Goal: Transaction & Acquisition: Purchase product/service

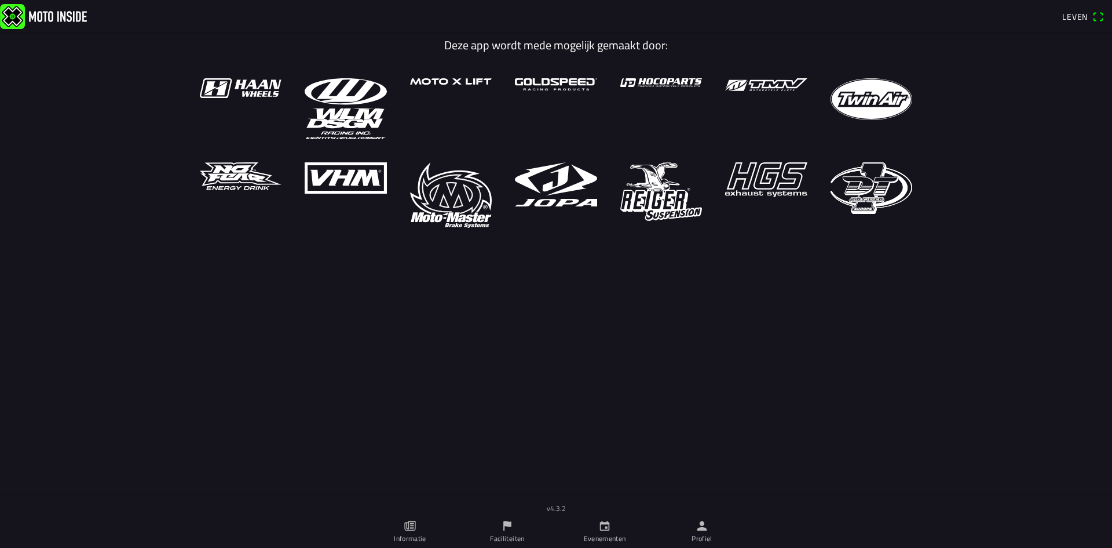
click at [602, 529] on icon "kalender" at bounding box center [605, 525] width 13 height 13
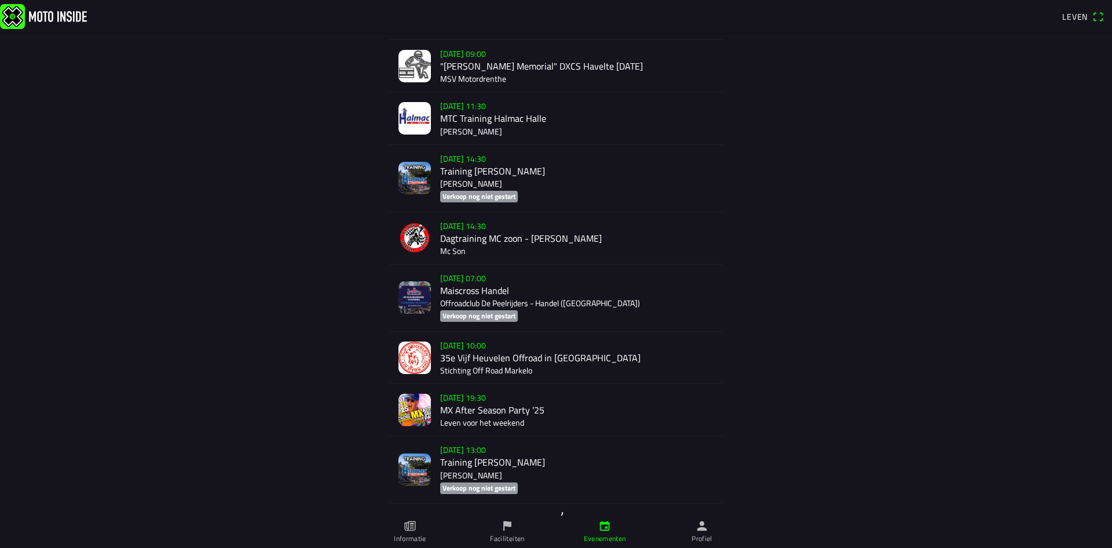
scroll to position [1934, 0]
click at [475, 305] on div "[DATE] 07:00 Maiscross Handel Offroadclub De Peelrijders - Handel (NB) Verkoop …" at bounding box center [576, 296] width 273 height 67
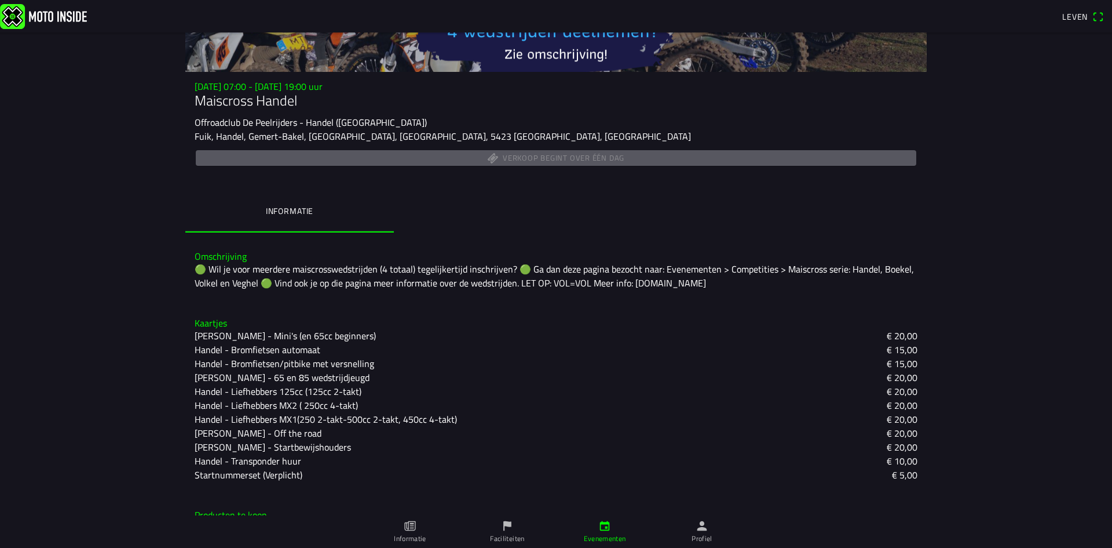
scroll to position [126, 0]
click at [271, 362] on font "Handel - Bromfietsen/pitbike met versnelling" at bounding box center [285, 363] width 180 height 14
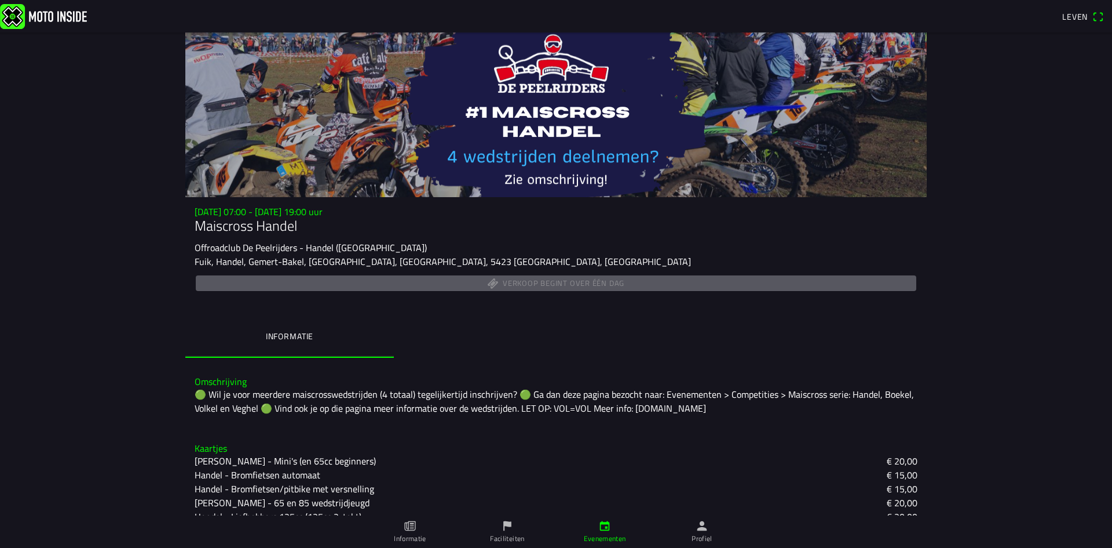
scroll to position [6, 0]
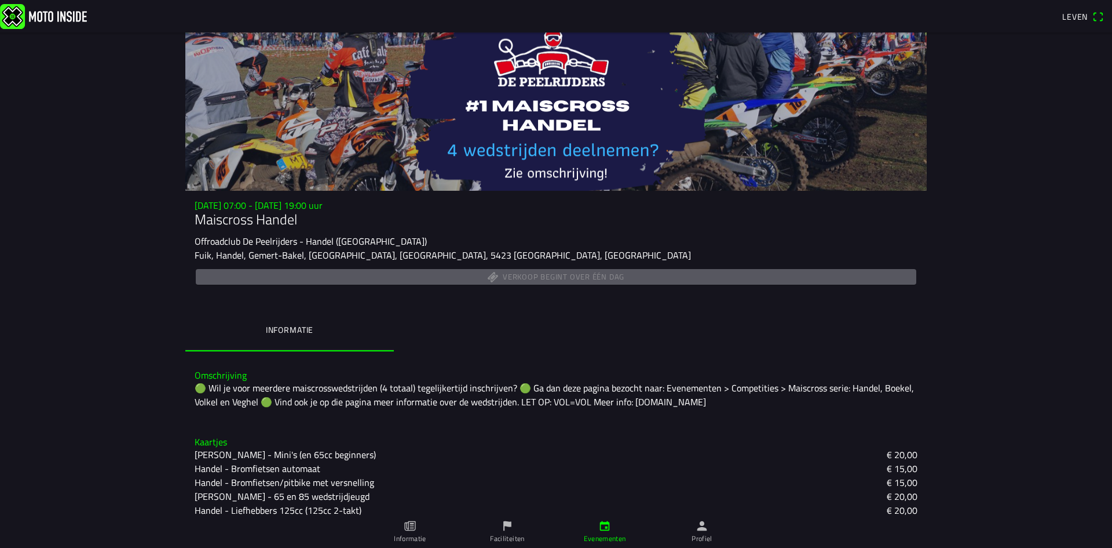
click at [1077, 18] on font "Leven" at bounding box center [1075, 16] width 25 height 12
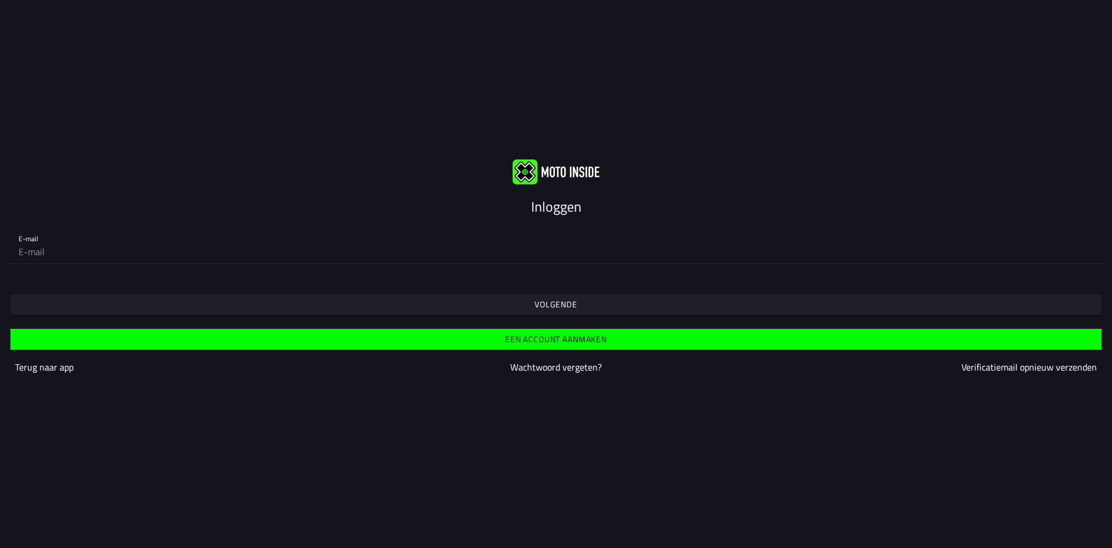
click at [572, 301] on font "Volgende" at bounding box center [556, 304] width 43 height 12
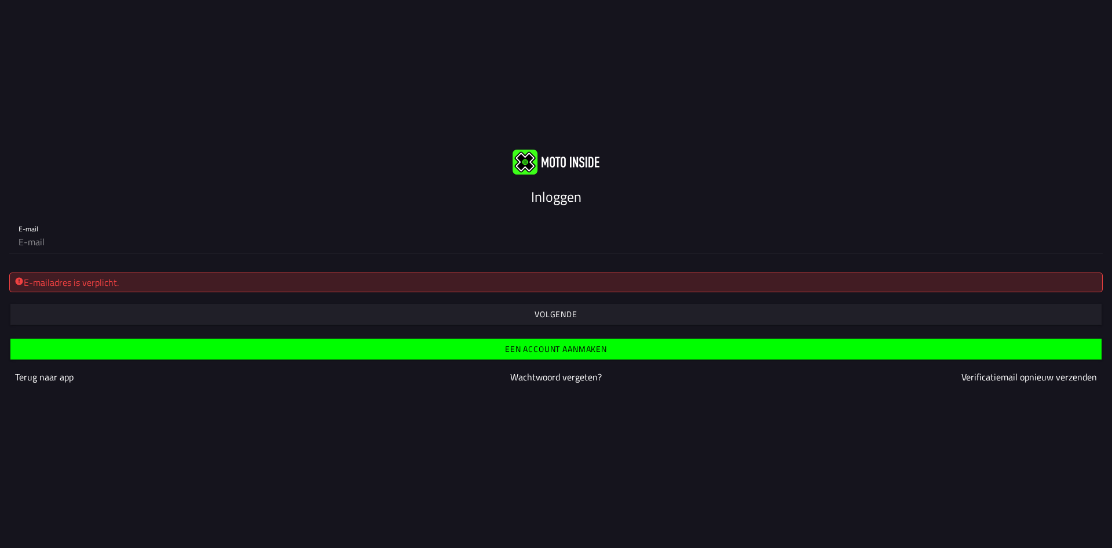
click at [301, 284] on div "E-mailadres is verplicht." at bounding box center [556, 282] width 1084 height 14
click at [91, 245] on input "email" at bounding box center [556, 241] width 1075 height 23
type input "[EMAIL_ADDRESS][DOMAIN_NAME]"
click at [568, 319] on font "Volgende" at bounding box center [556, 314] width 43 height 12
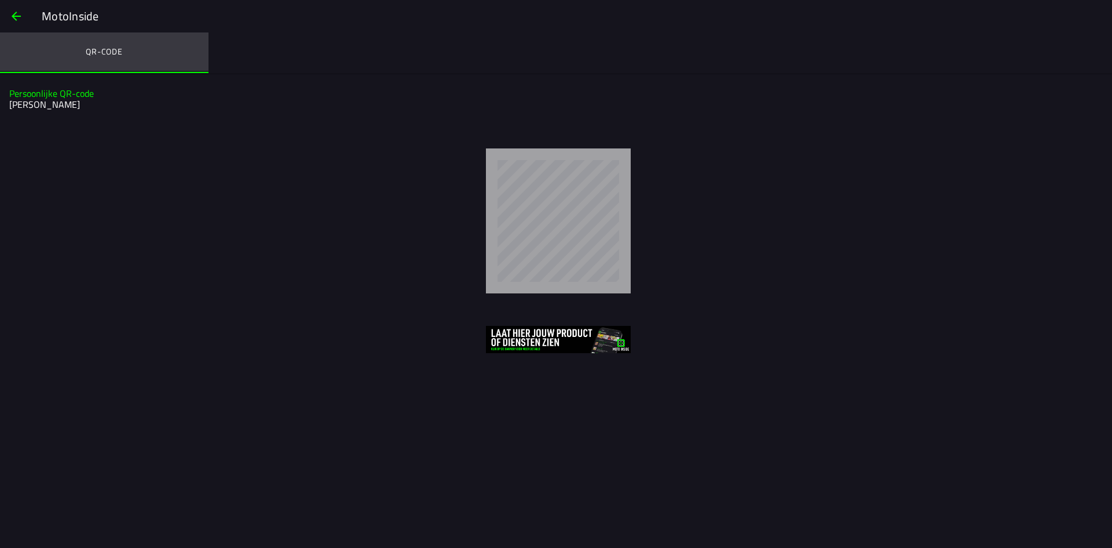
click at [108, 46] on font "QR-code" at bounding box center [104, 51] width 37 height 12
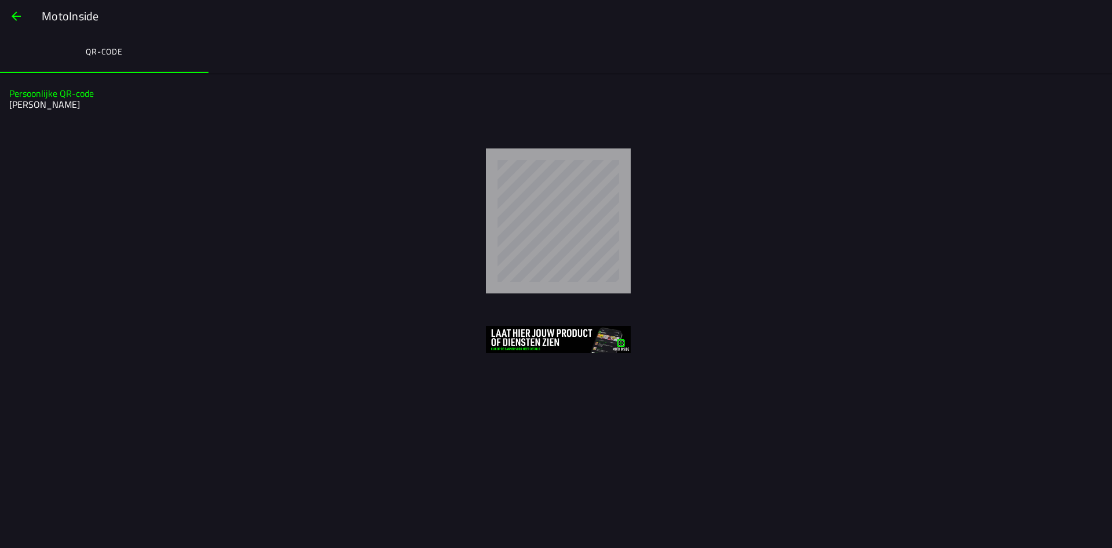
click at [17, 17] on span "button" at bounding box center [16, 16] width 14 height 28
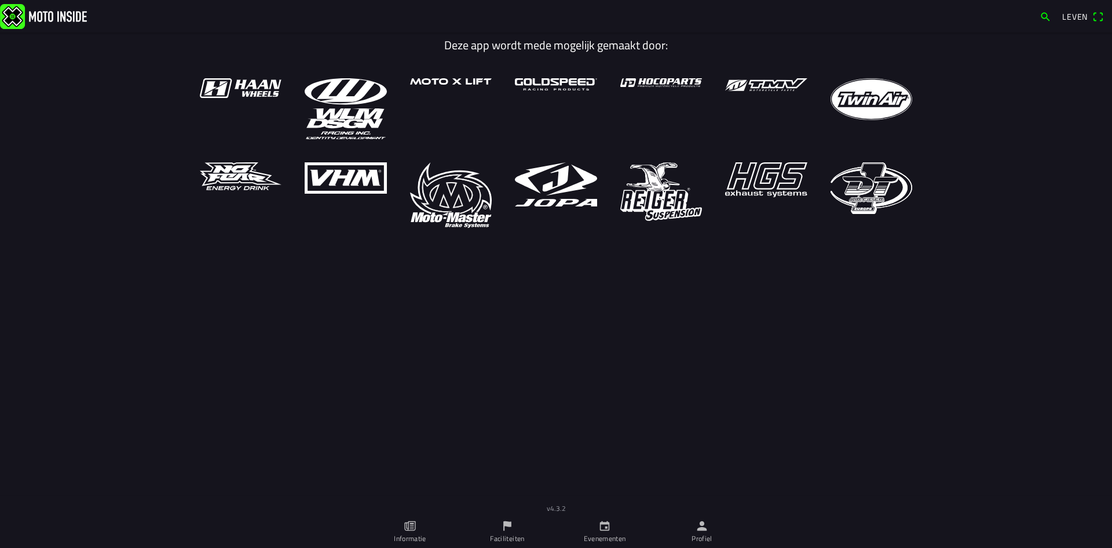
click at [703, 523] on icon "persoon" at bounding box center [703, 526] width 10 height 10
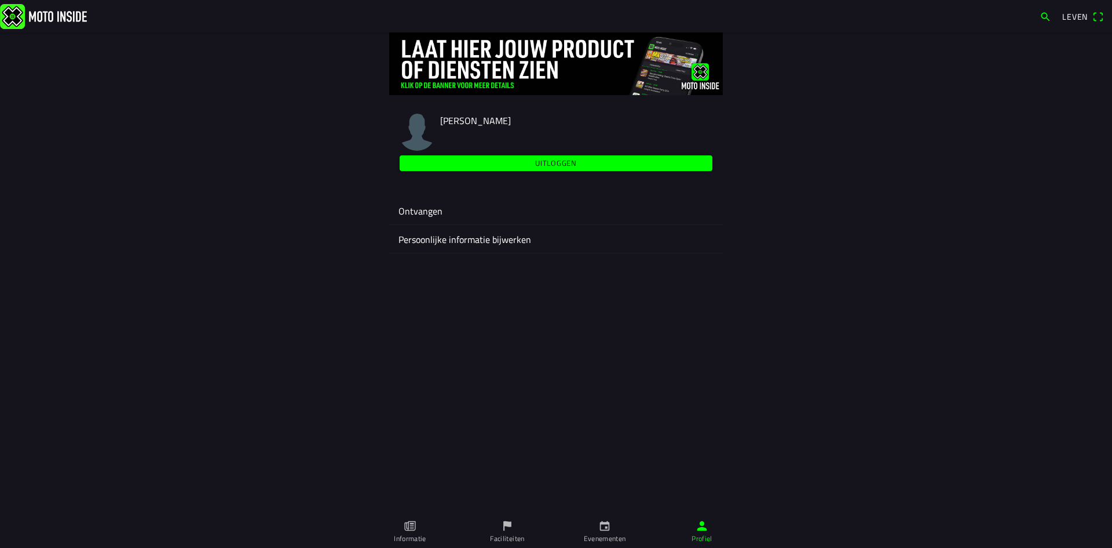
click at [422, 210] on font "Ontvangen" at bounding box center [421, 211] width 44 height 14
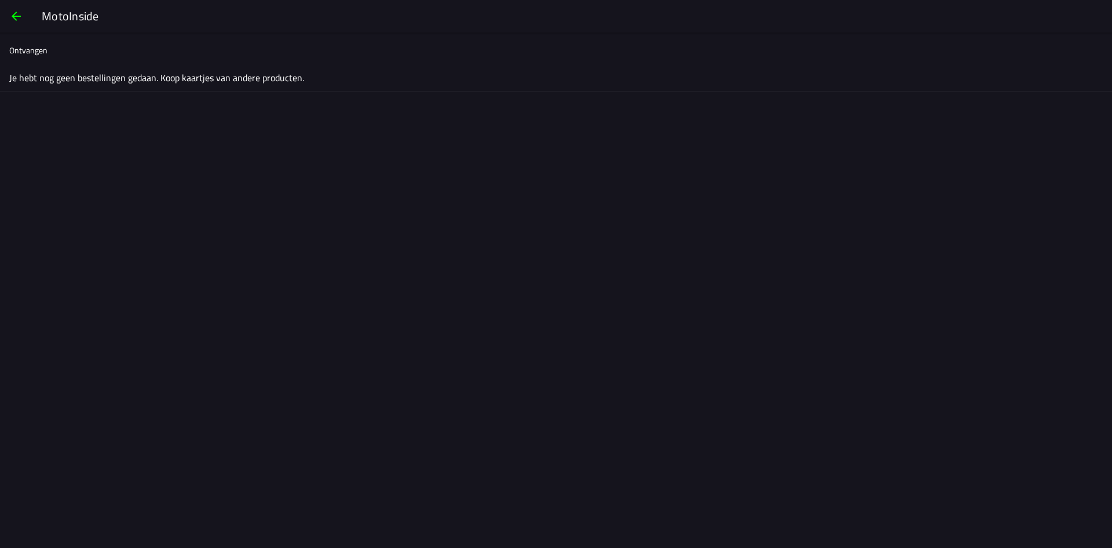
click at [19, 17] on span "button" at bounding box center [16, 16] width 14 height 28
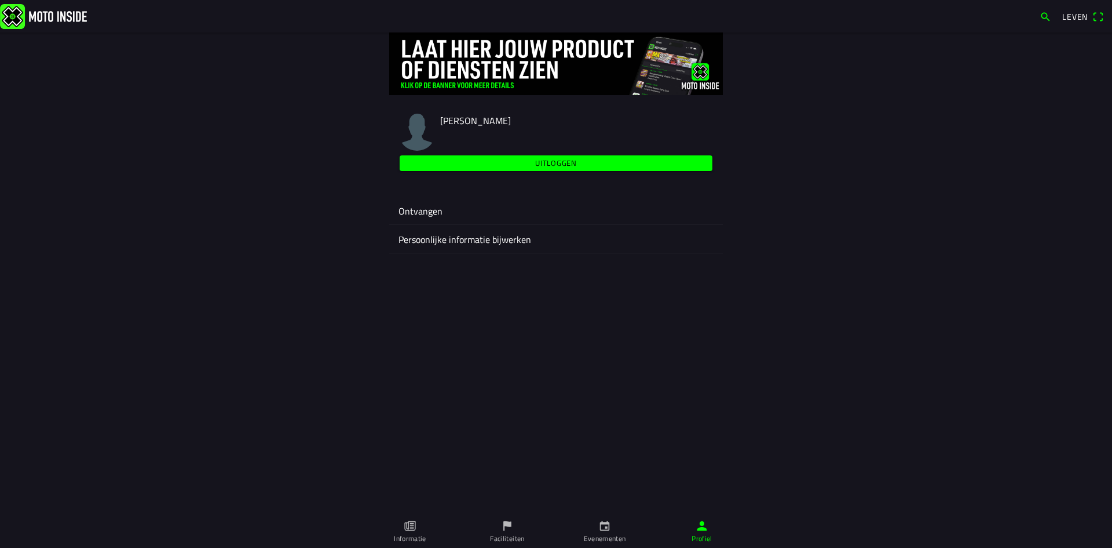
click at [419, 238] on font "Persoonlijke informatie bijwerken" at bounding box center [465, 239] width 133 height 14
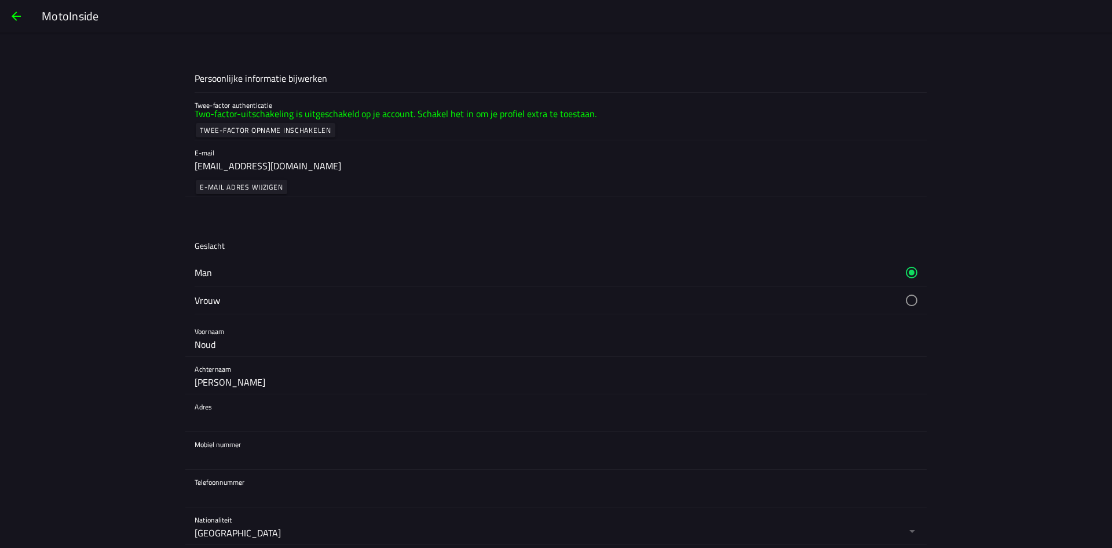
click at [14, 14] on span "button" at bounding box center [16, 16] width 14 height 28
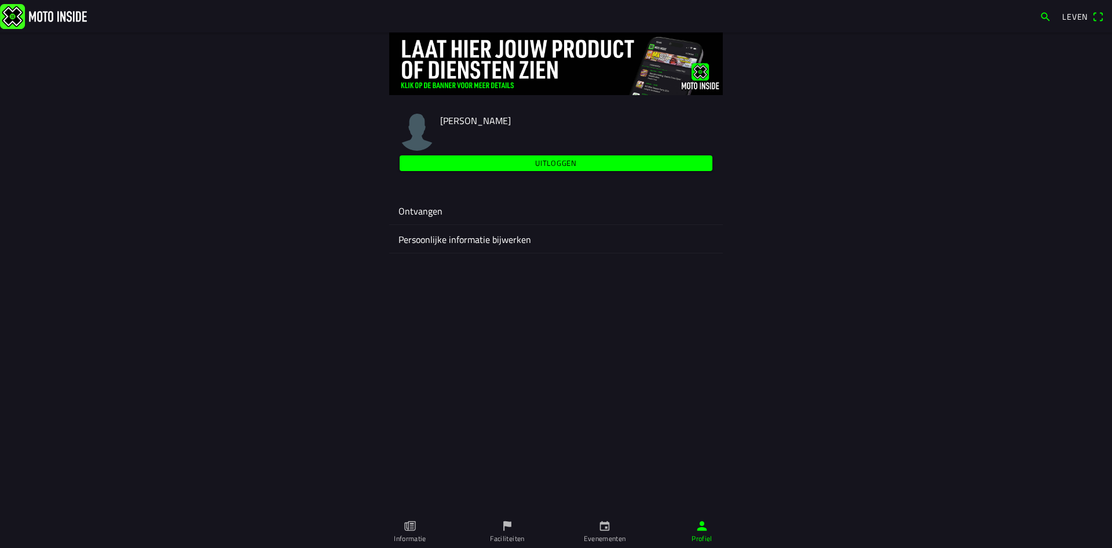
click at [52, 13] on img at bounding box center [43, 15] width 87 height 25
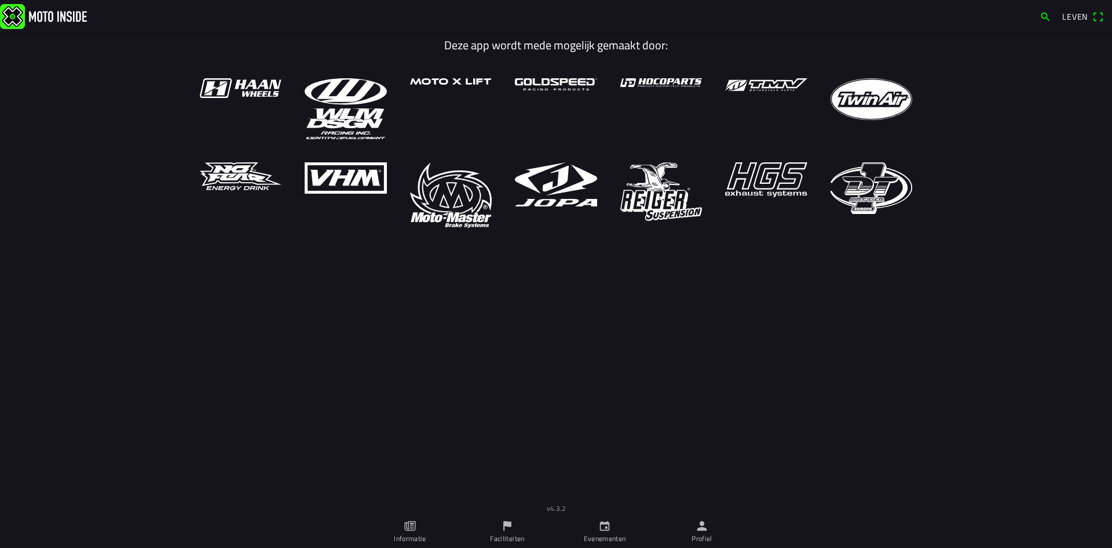
click at [605, 529] on icon "calendar" at bounding box center [605, 525] width 13 height 13
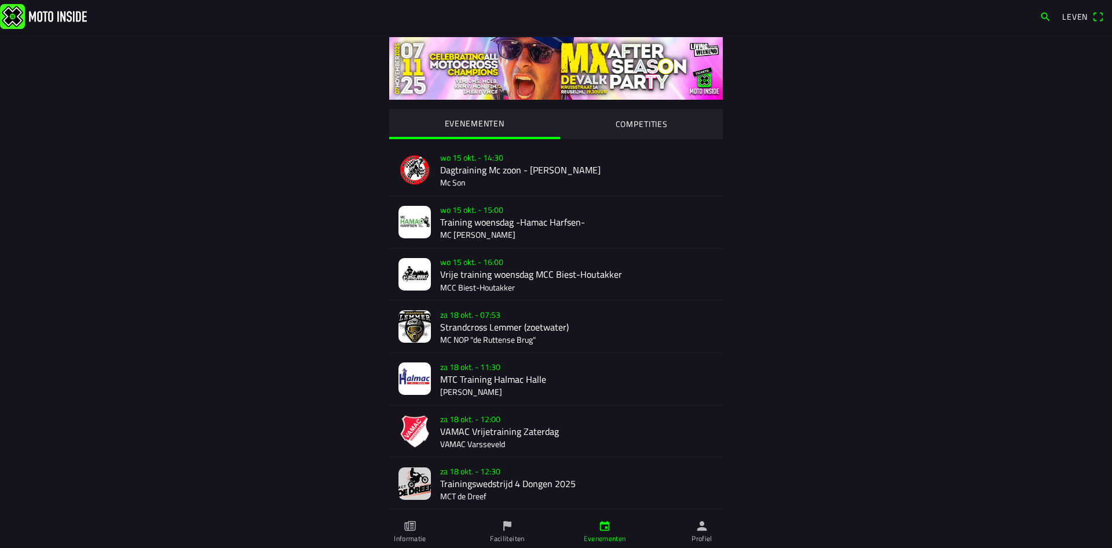
click at [633, 123] on font "COMPETITIES" at bounding box center [641, 124] width 52 height 12
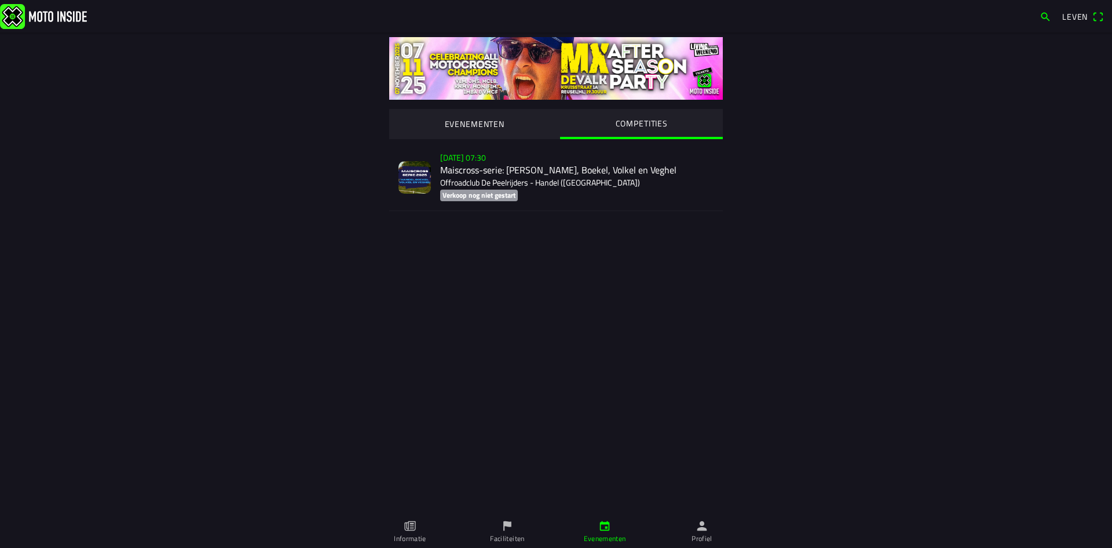
click at [478, 183] on div "[DATE] 07:30 Maiscross-serie: [PERSON_NAME], Boekel, Volkel en Veghel Offroadcl…" at bounding box center [576, 177] width 273 height 67
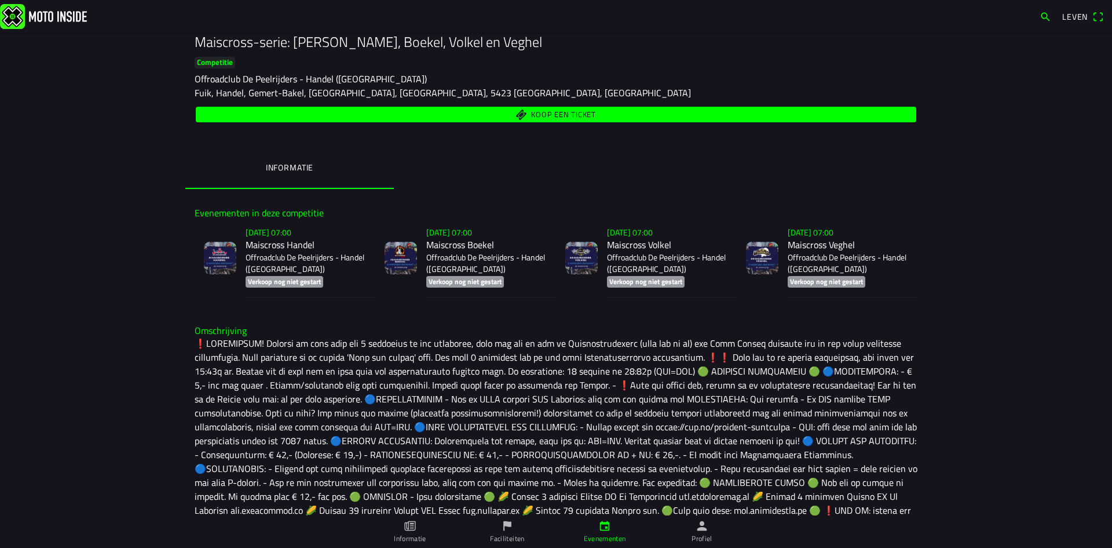
scroll to position [222, 0]
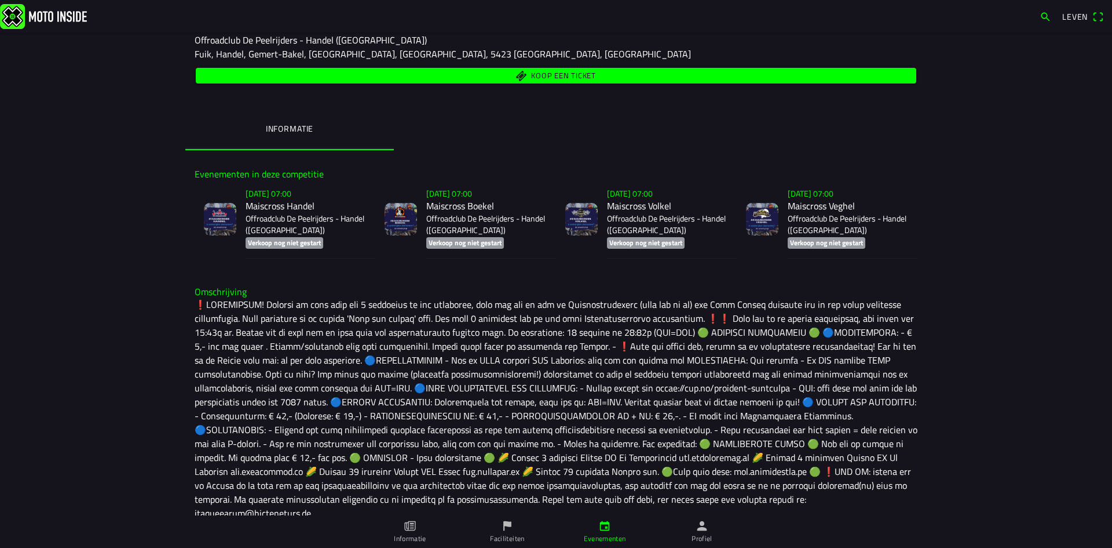
click at [126, 424] on main "[DATE] 07:30 - [DATE] 19:30 uur Maiscross-serie: [PERSON_NAME], Boekel, Volkel …" at bounding box center [556, 289] width 1112 height 515
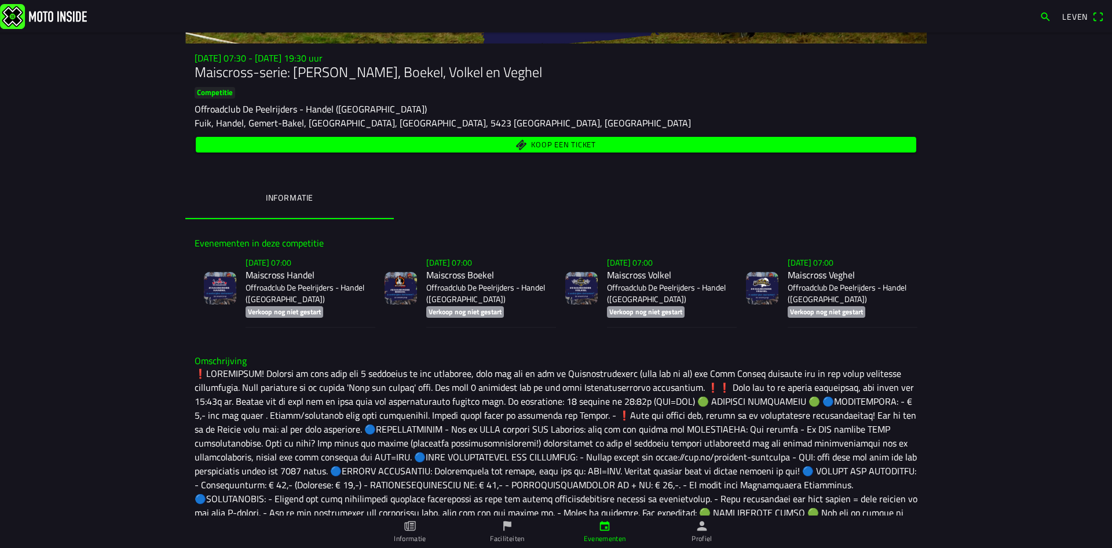
scroll to position [153, 0]
click at [537, 143] on font "Koop een ticket" at bounding box center [563, 146] width 65 height 12
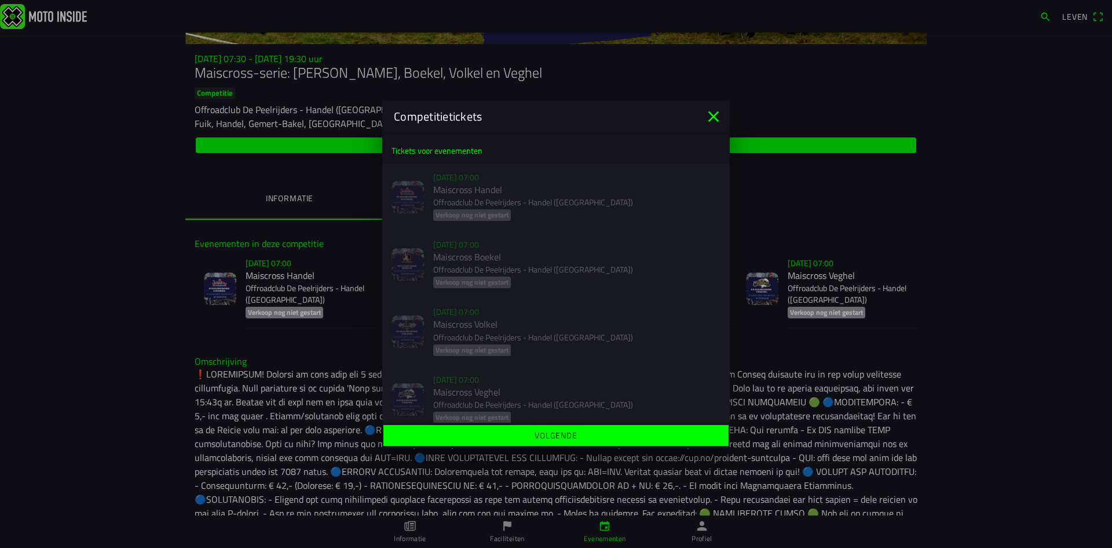
click at [711, 116] on icon "dichtbij" at bounding box center [714, 116] width 19 height 19
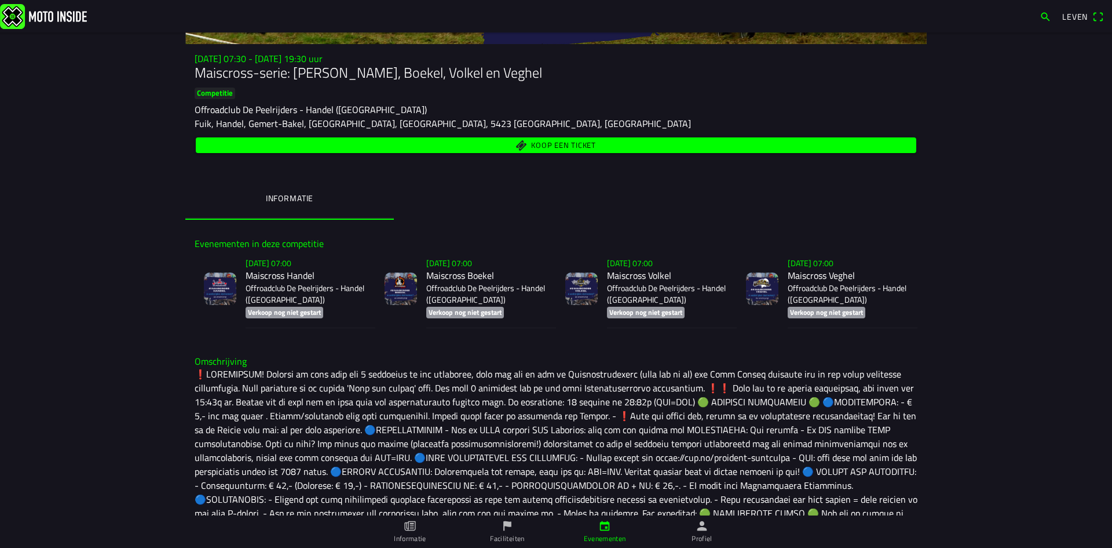
click at [124, 362] on main "[DATE] 07:30 - [DATE] 19:30 uur Maiscross-serie: [PERSON_NAME], Boekel, Volkel …" at bounding box center [556, 289] width 1112 height 515
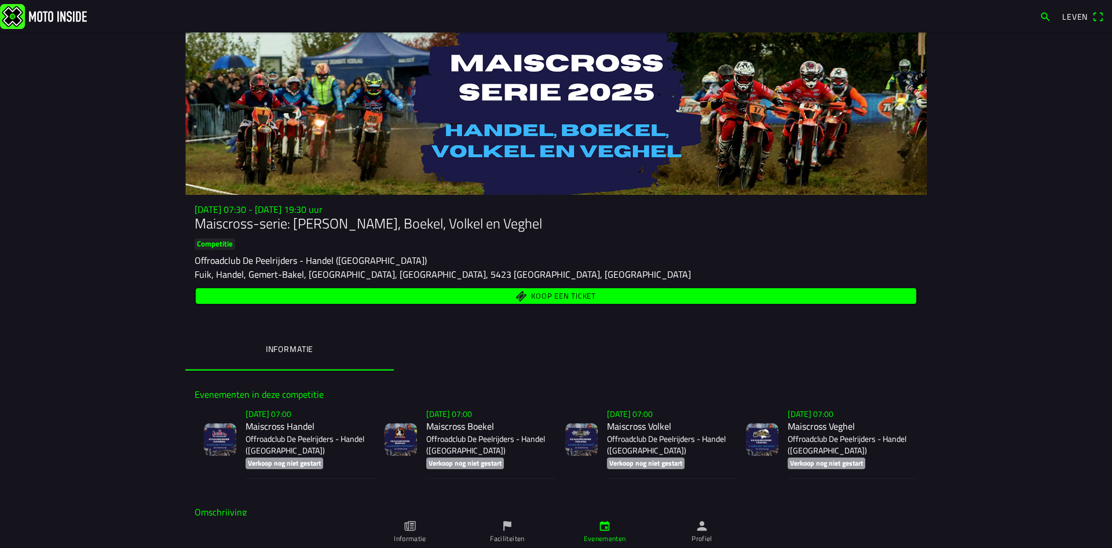
scroll to position [0, 0]
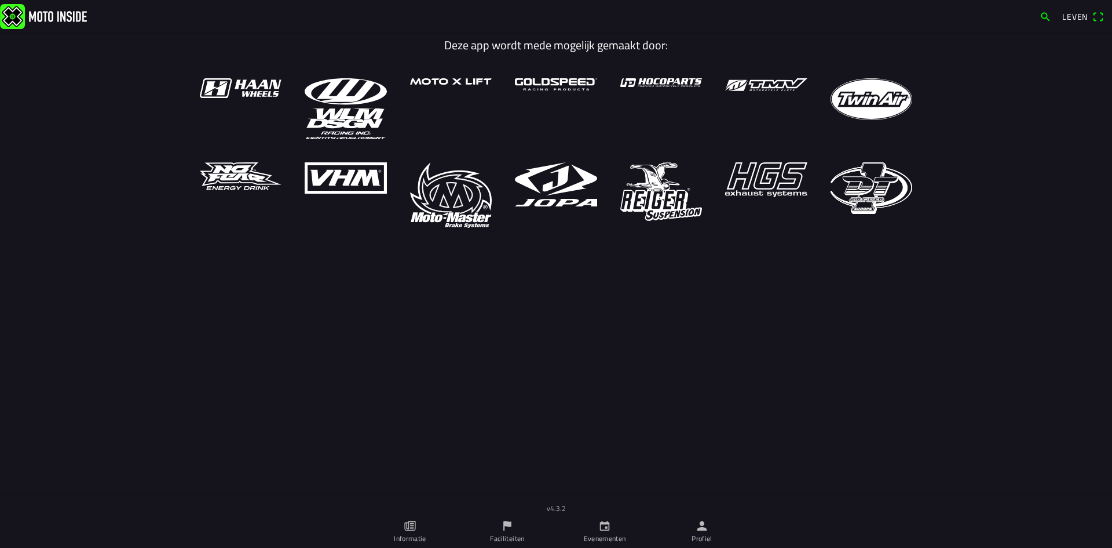
click at [645, 14] on font "Leven" at bounding box center [1075, 16] width 25 height 12
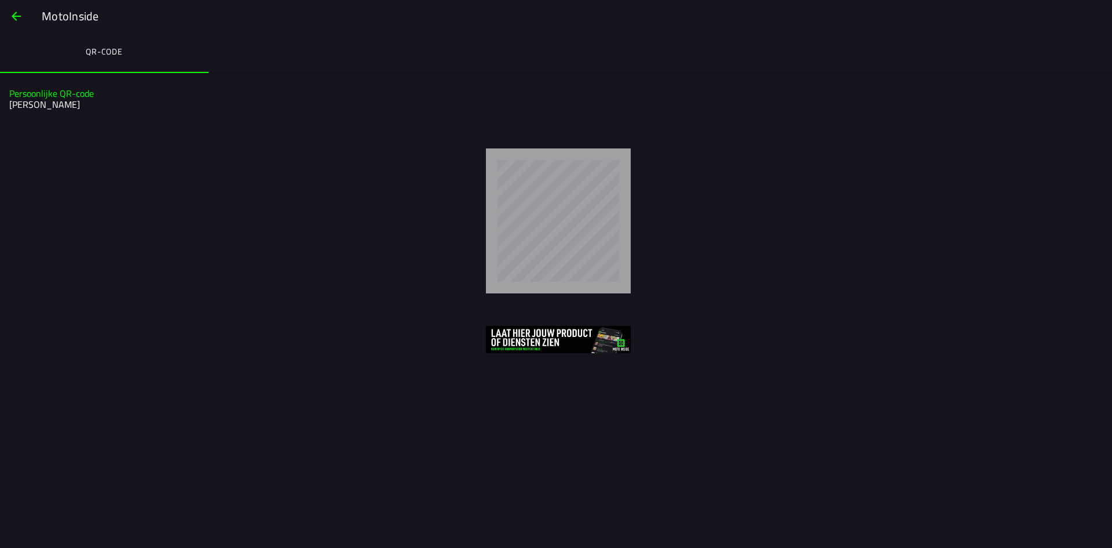
click at [10, 16] on span "button" at bounding box center [16, 16] width 14 height 28
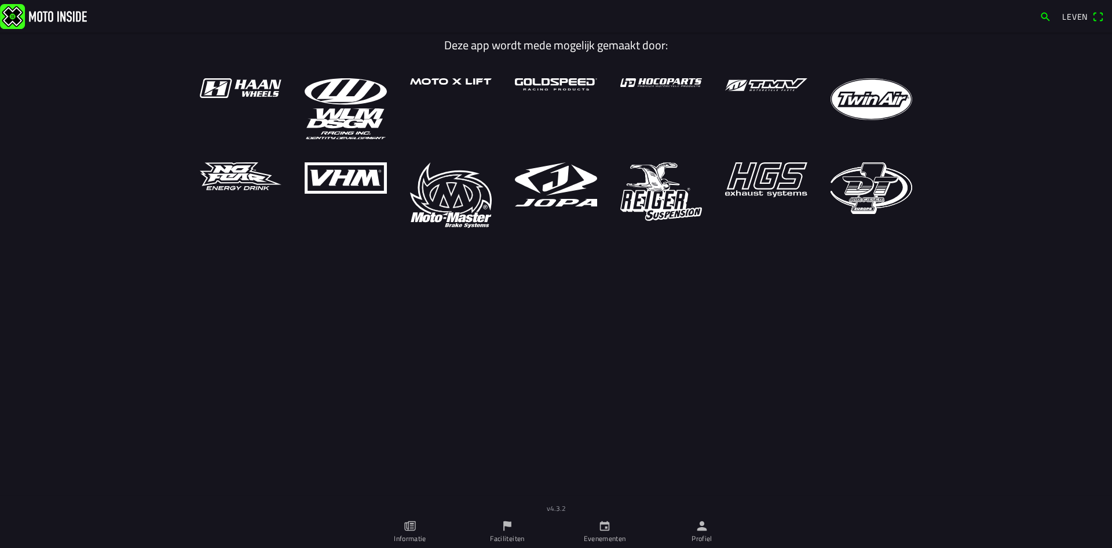
click at [645, 528] on icon "persoon" at bounding box center [703, 526] width 10 height 10
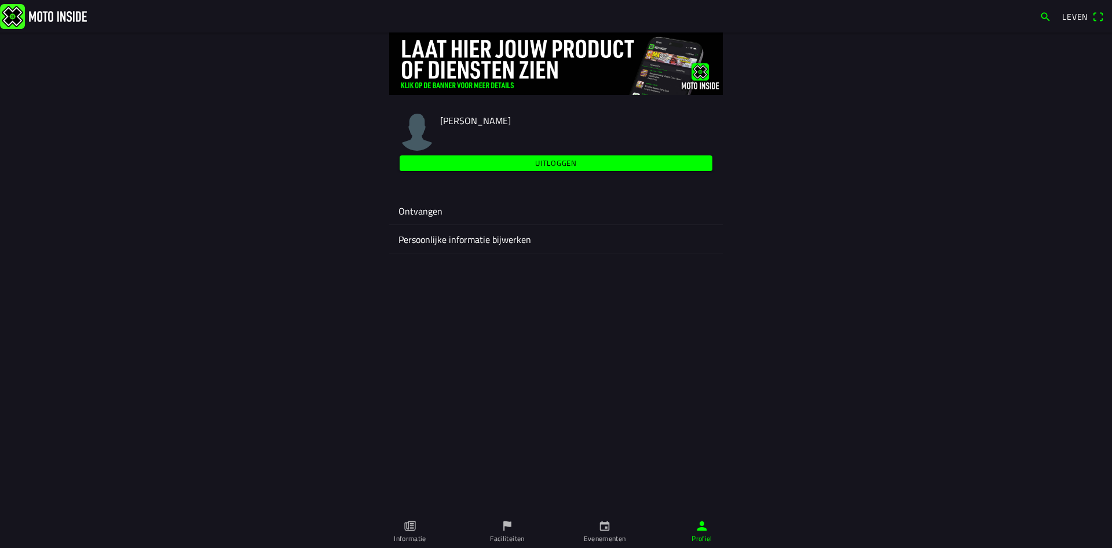
click at [552, 163] on font "Uitloggen" at bounding box center [556, 163] width 42 height 12
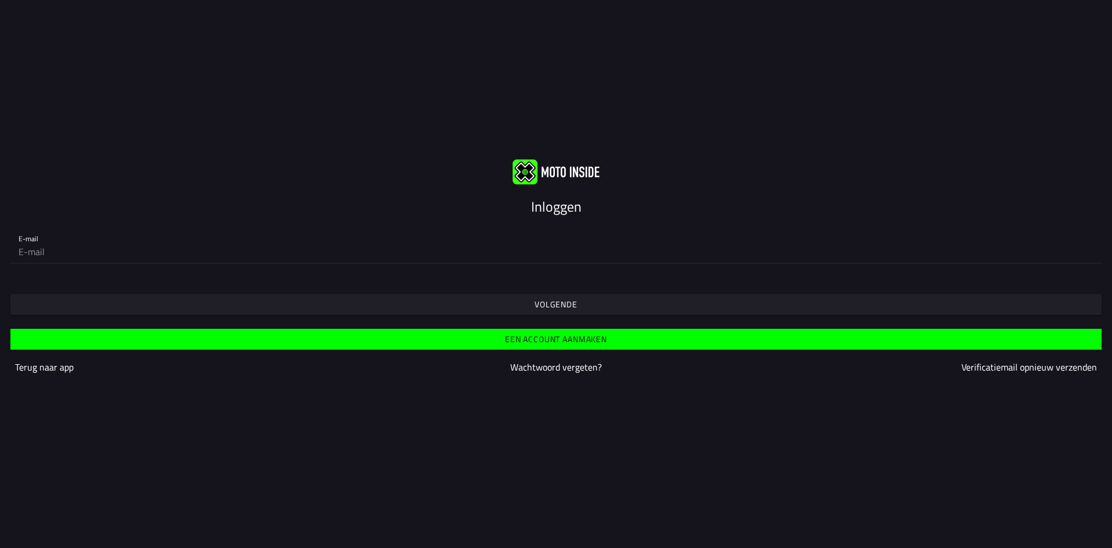
type input "[EMAIL_ADDRESS][DOMAIN_NAME]"
click at [556, 307] on font "Volgende" at bounding box center [556, 304] width 43 height 12
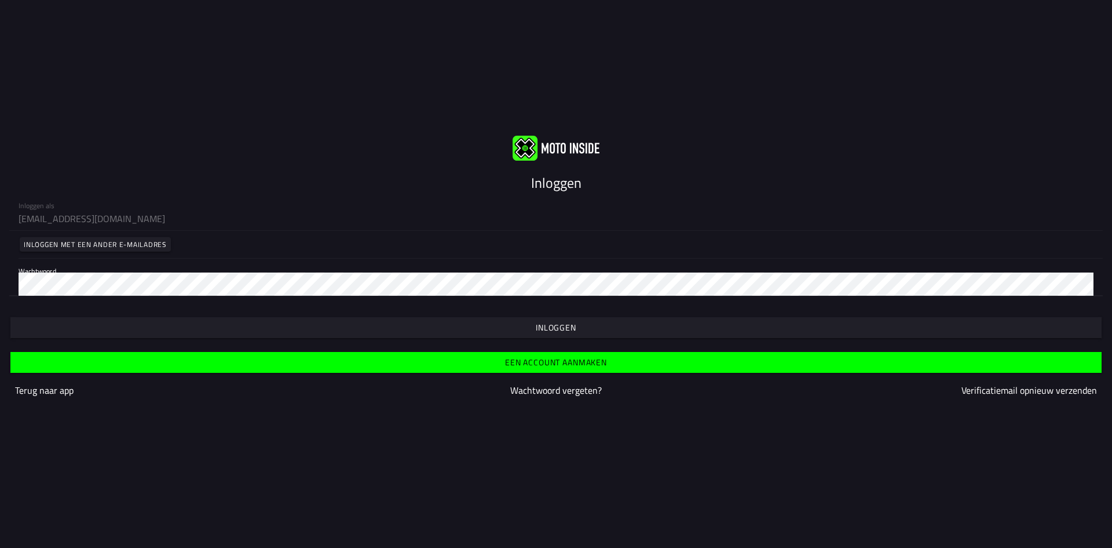
click at [546, 327] on font "Inloggen" at bounding box center [556, 327] width 41 height 12
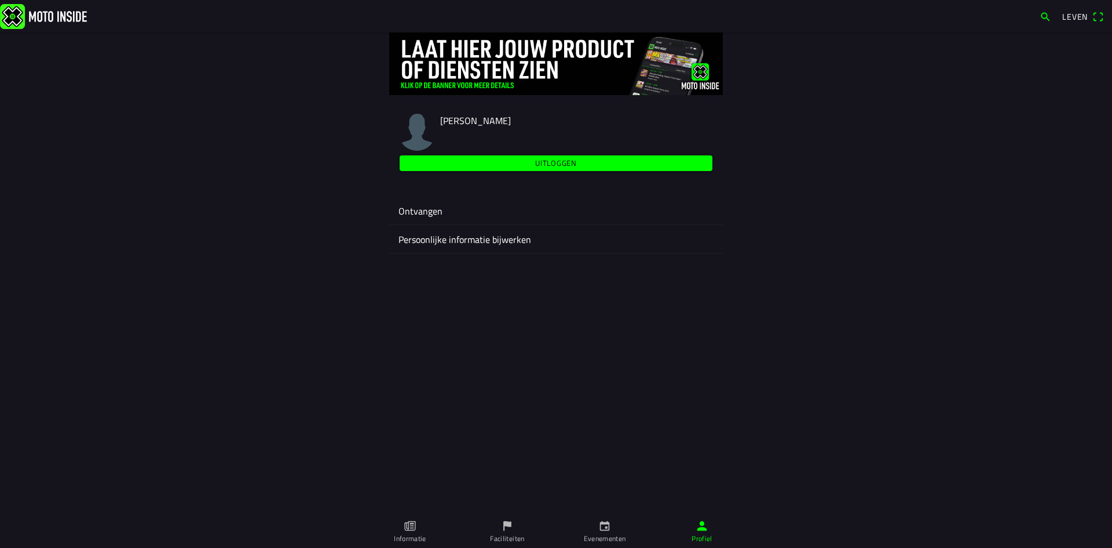
click at [604, 530] on icon "kalender" at bounding box center [605, 526] width 10 height 10
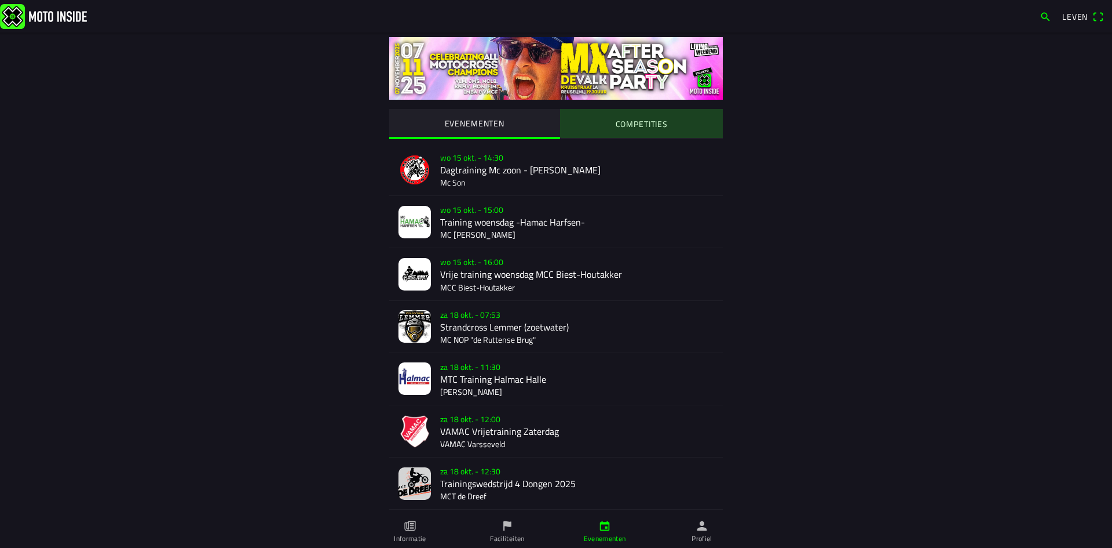
click at [641, 128] on font "COMPETITIES" at bounding box center [641, 124] width 52 height 12
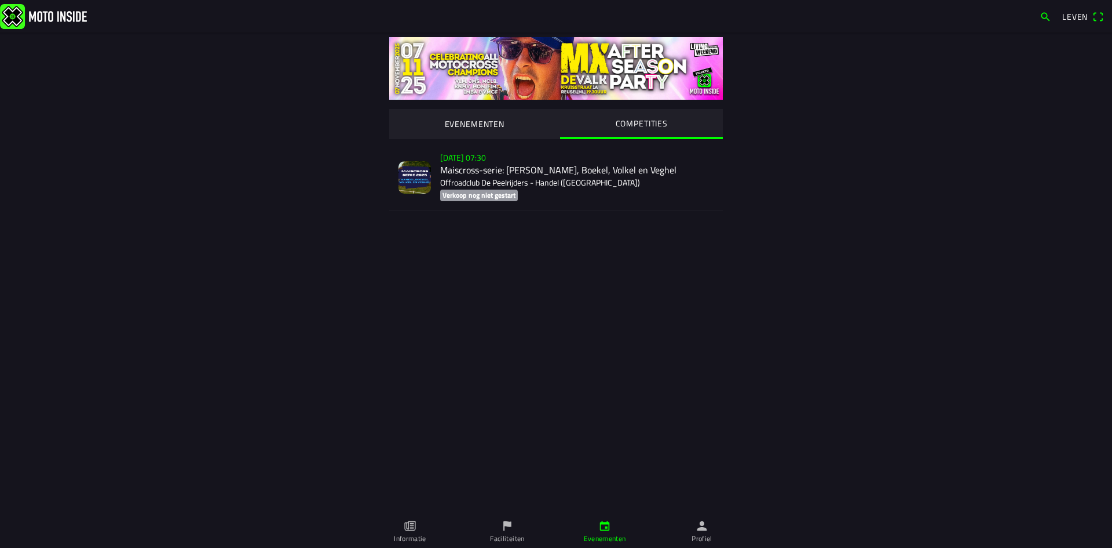
click at [498, 177] on div "[DATE] 07:30 Maiscross-serie: [PERSON_NAME], Boekel, Volkel en Veghel Offroadcl…" at bounding box center [576, 177] width 273 height 67
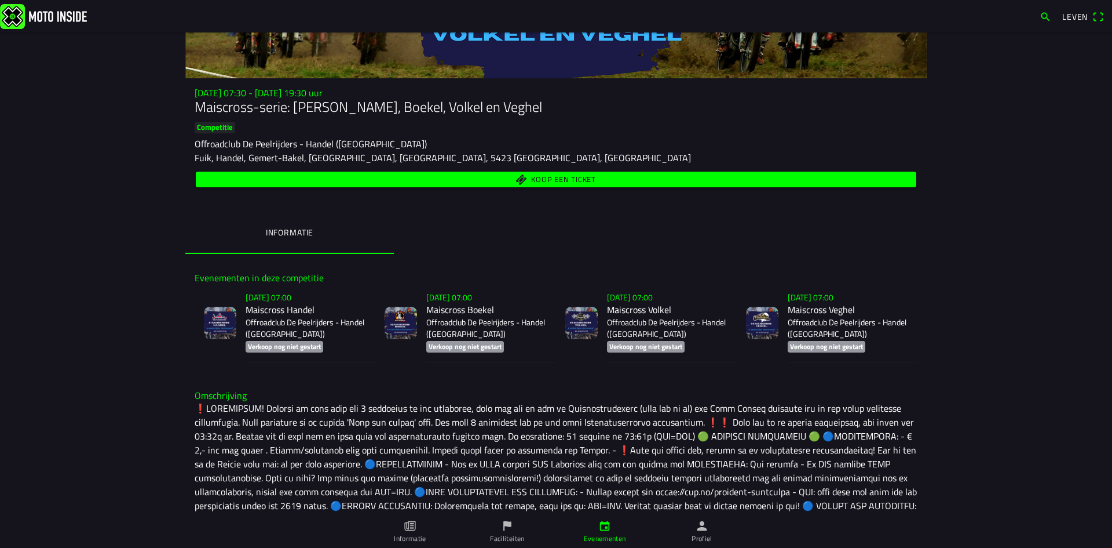
scroll to position [118, 0]
click at [539, 178] on font "Koop een ticket" at bounding box center [563, 180] width 65 height 12
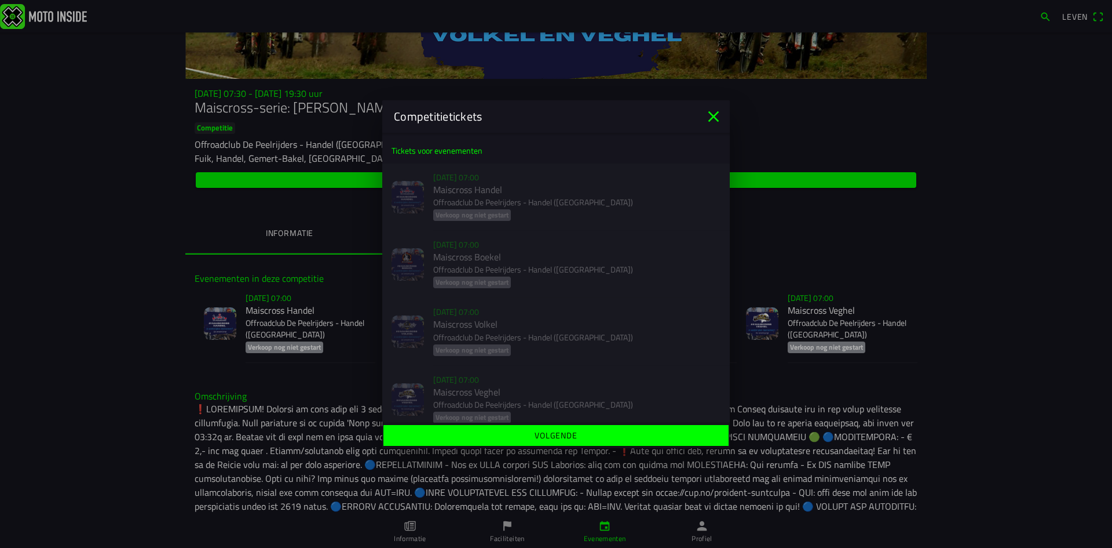
click at [483, 207] on div "[DATE] 07:00 Maiscross Handel Offroadclub De Peelrijders - Handel (NB) Verkoop …" at bounding box center [556, 196] width 348 height 67
click at [468, 323] on div "zo 16 nov. - 07:00 Maiscross Volkel Offroadclub De Peelrijders - Handel (NB) Ve…" at bounding box center [556, 331] width 348 height 67
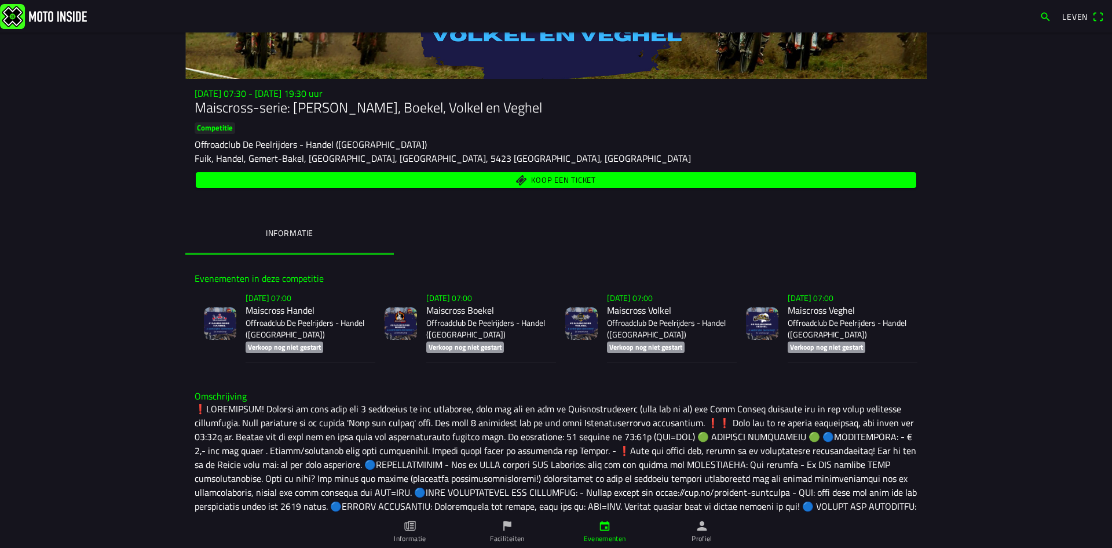
click at [88, 298] on ion-backdrop at bounding box center [556, 274] width 1112 height 548
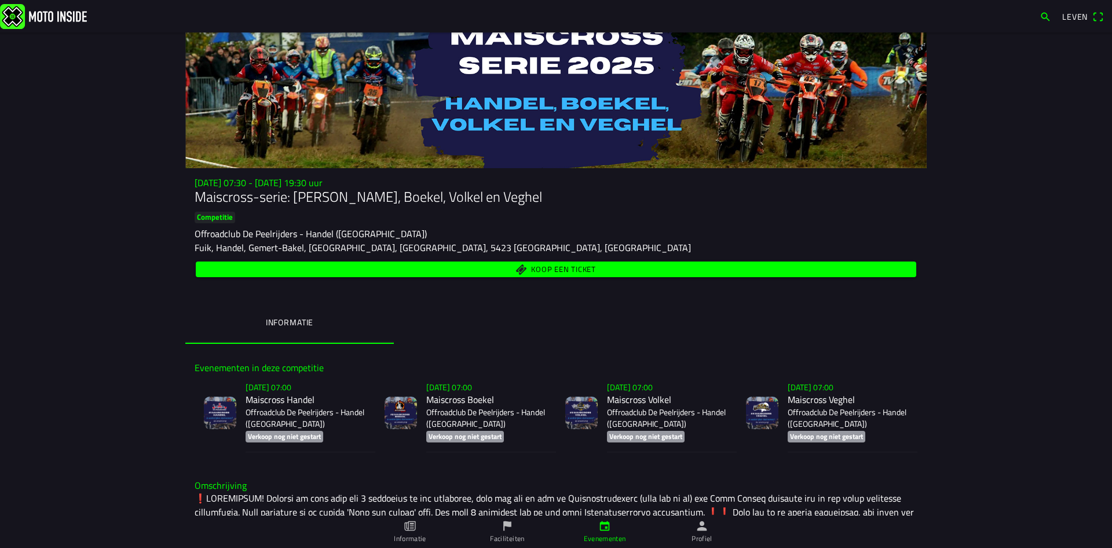
scroll to position [28, 0]
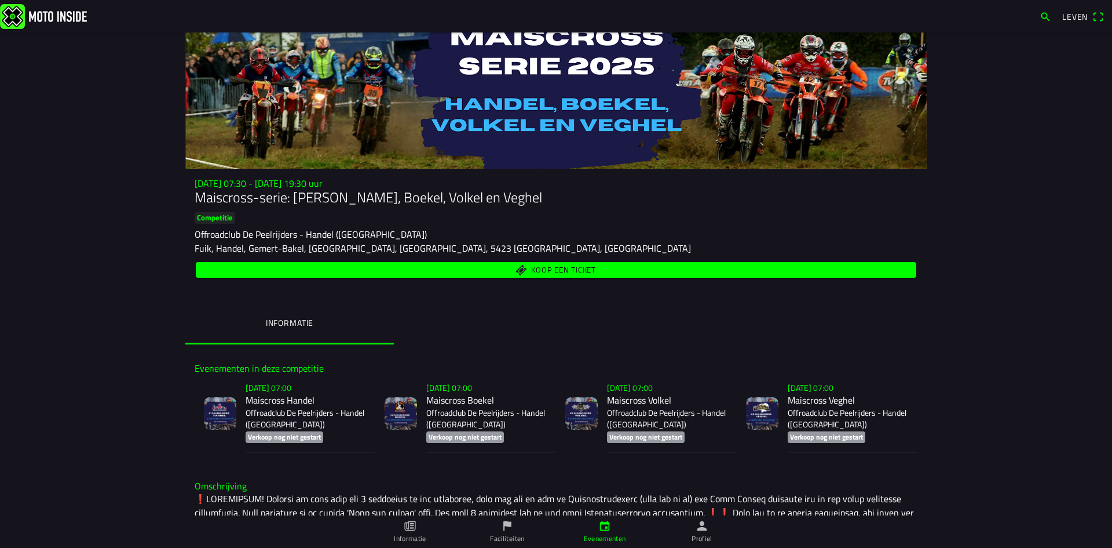
click at [561, 273] on font "Koop een ticket" at bounding box center [563, 270] width 65 height 12
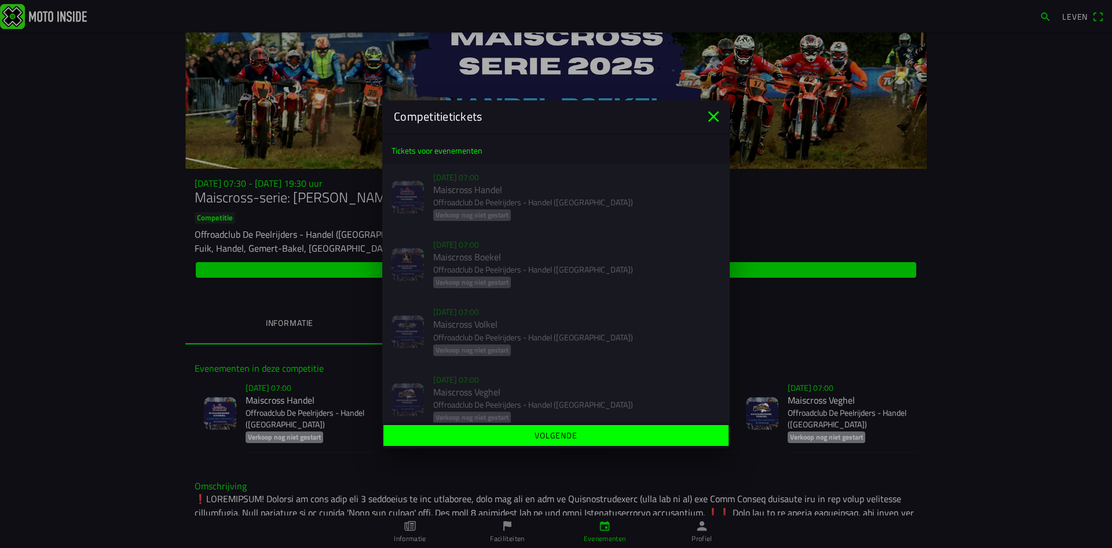
click at [561, 273] on div "zo 9 nov. - 07:00 Maiscross Boekel Offroadclub De Peelrijders - Handel (NB) Ver…" at bounding box center [556, 264] width 348 height 67
click at [550, 440] on font "Volgende" at bounding box center [556, 435] width 43 height 12
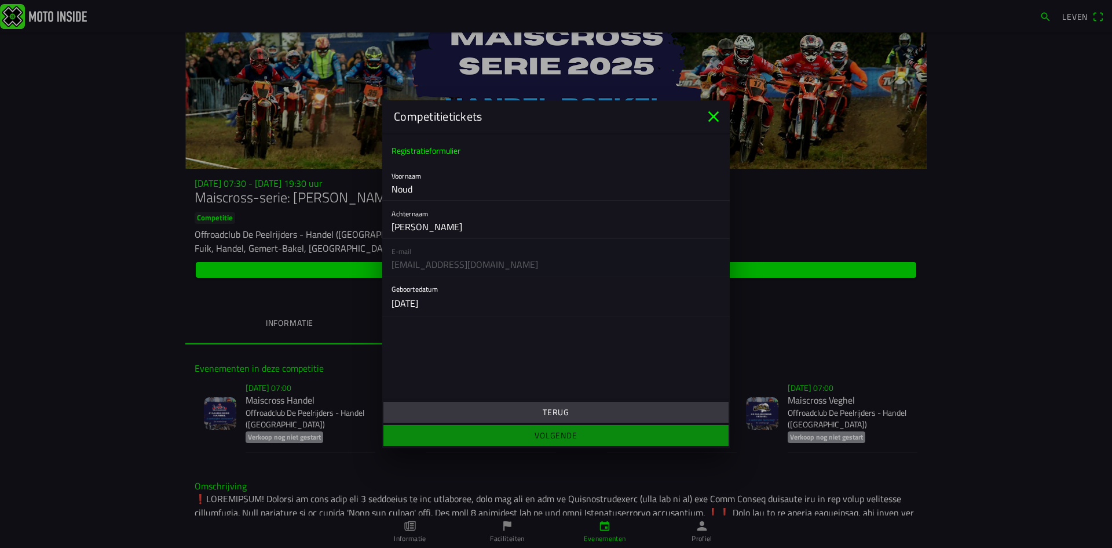
click at [428, 186] on input "Noud" at bounding box center [556, 188] width 329 height 23
drag, startPoint x: 428, startPoint y: 186, endPoint x: 306, endPoint y: 181, distance: 122.3
click at [306, 181] on ion-modal "Competitietickets Registratieformulier Voornaam Noud Achternaam van der linden …" at bounding box center [556, 274] width 1112 height 548
click at [501, 370] on main "Registratieformulier Voornaam Noud Achternaam van der linden E-mail noudnoud250…" at bounding box center [556, 266] width 348 height 267
click at [557, 435] on ion-footer "Terug Volgende" at bounding box center [556, 423] width 348 height 49
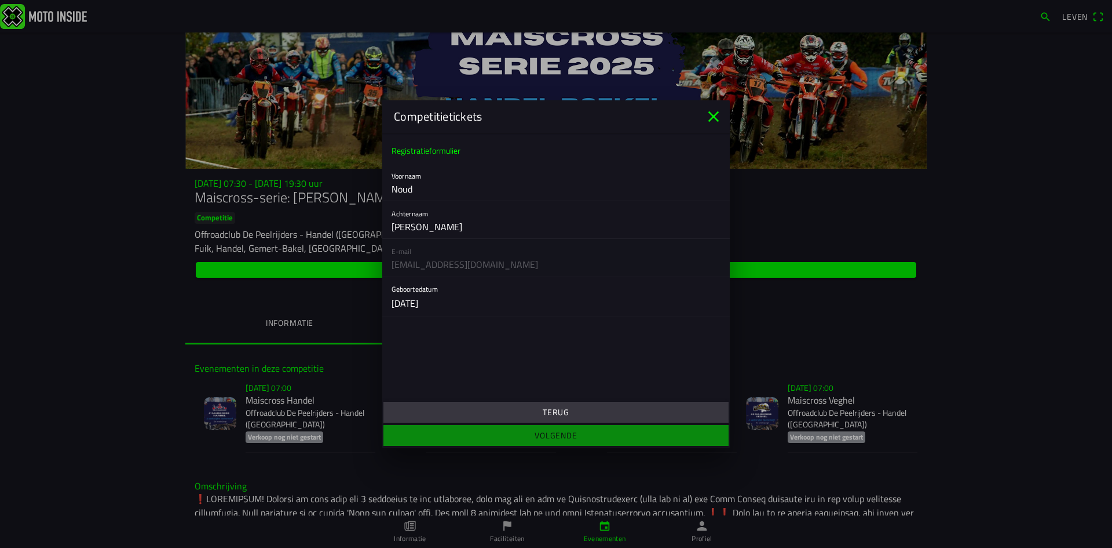
click at [645, 115] on icon "dichtbij" at bounding box center [714, 116] width 19 height 19
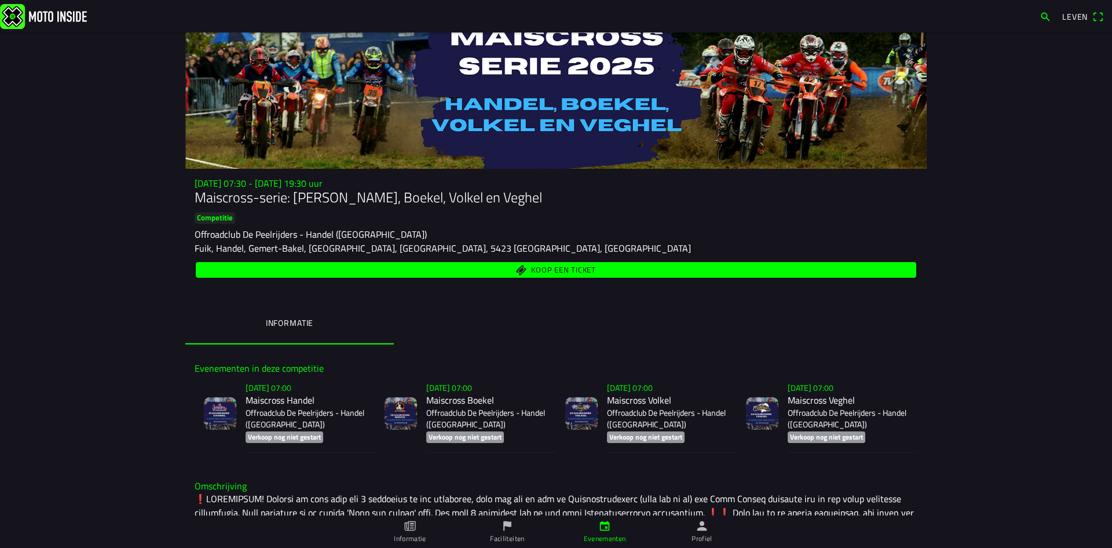
scroll to position [222, 0]
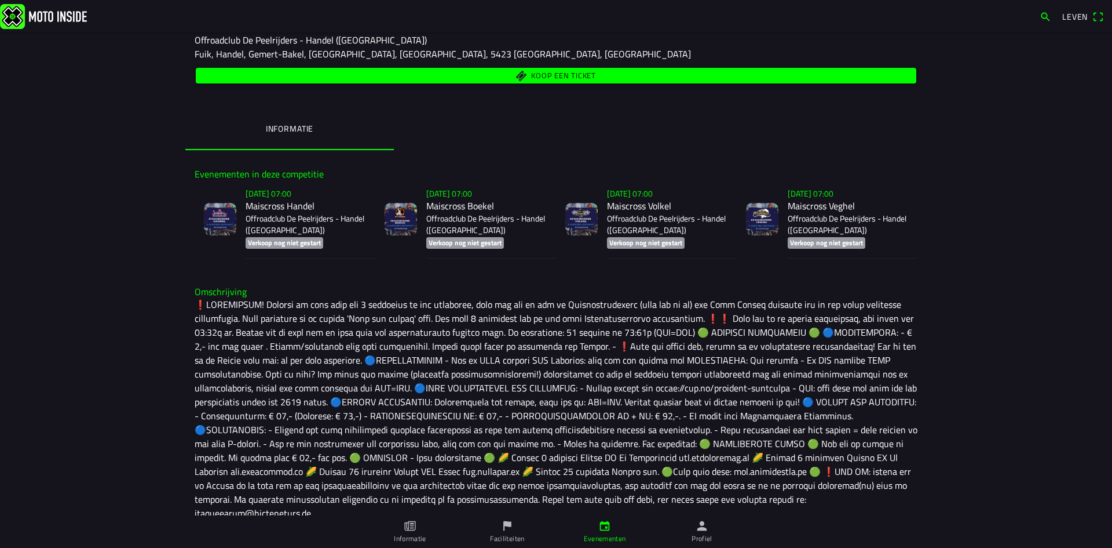
click at [411, 531] on font "Informatie" at bounding box center [410, 537] width 32 height 11
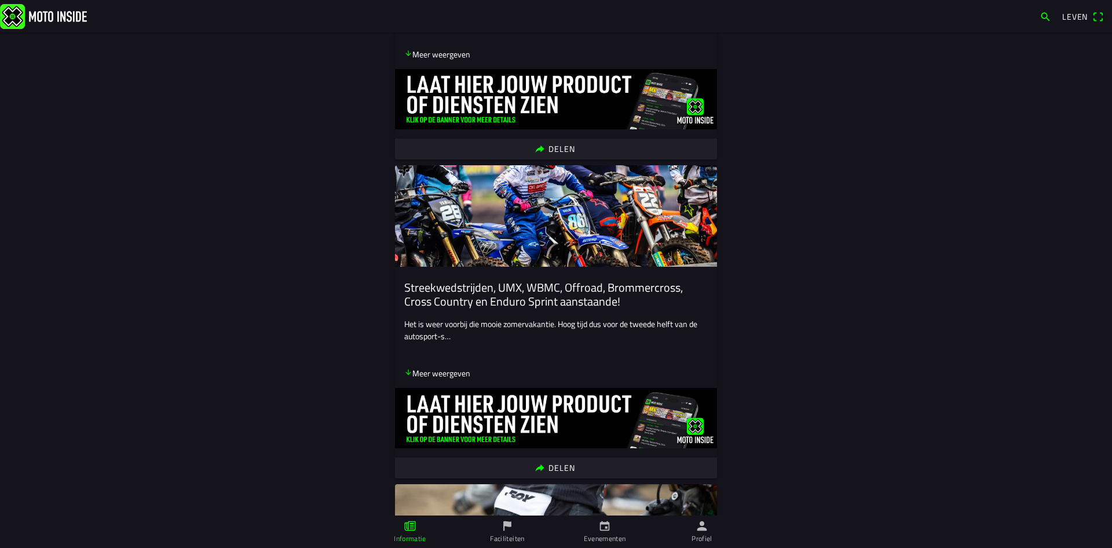
scroll to position [3761, 0]
